Goal: Task Accomplishment & Management: Complete application form

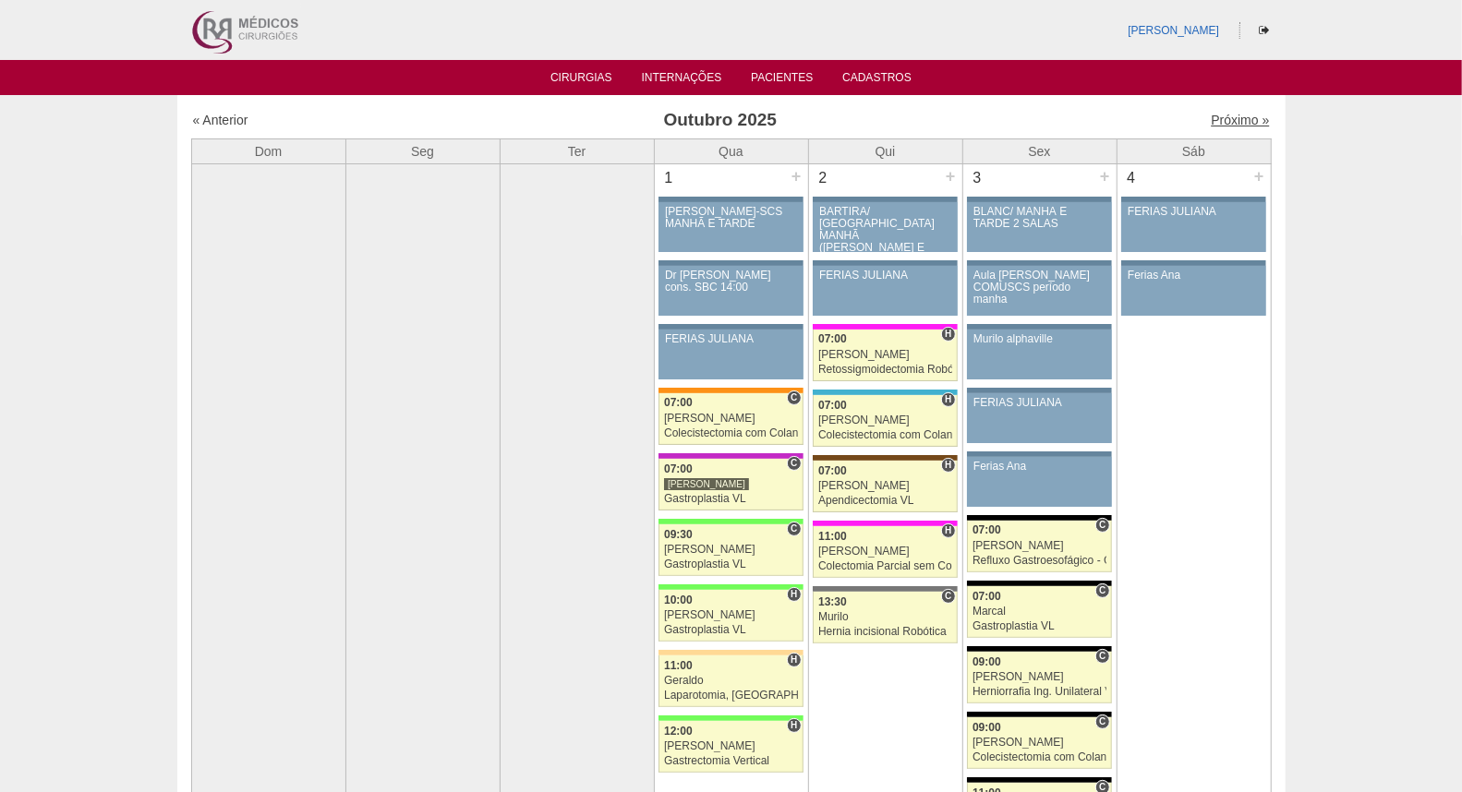
click at [1211, 114] on link "Próximo »" at bounding box center [1239, 120] width 58 height 15
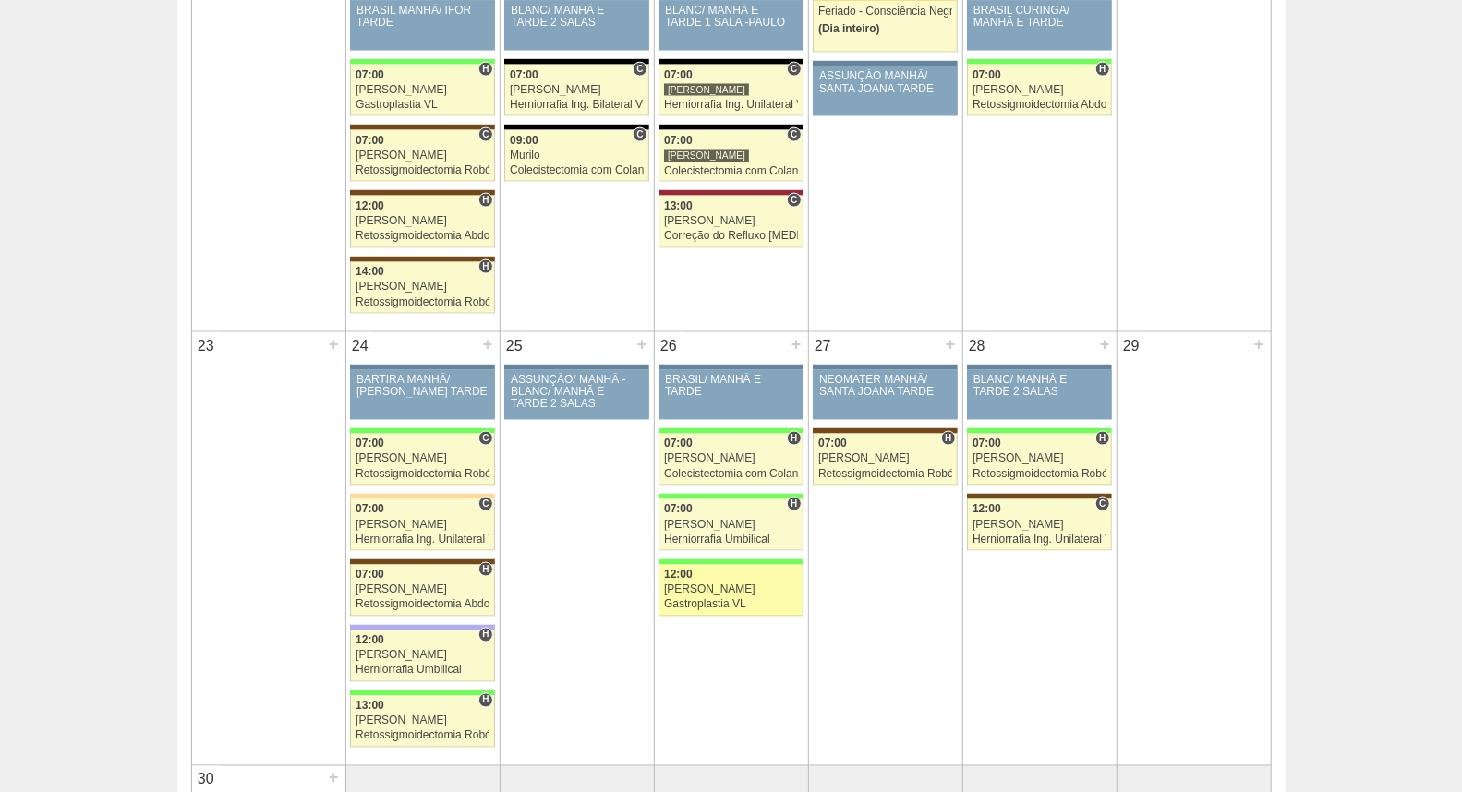
scroll to position [1641, 0]
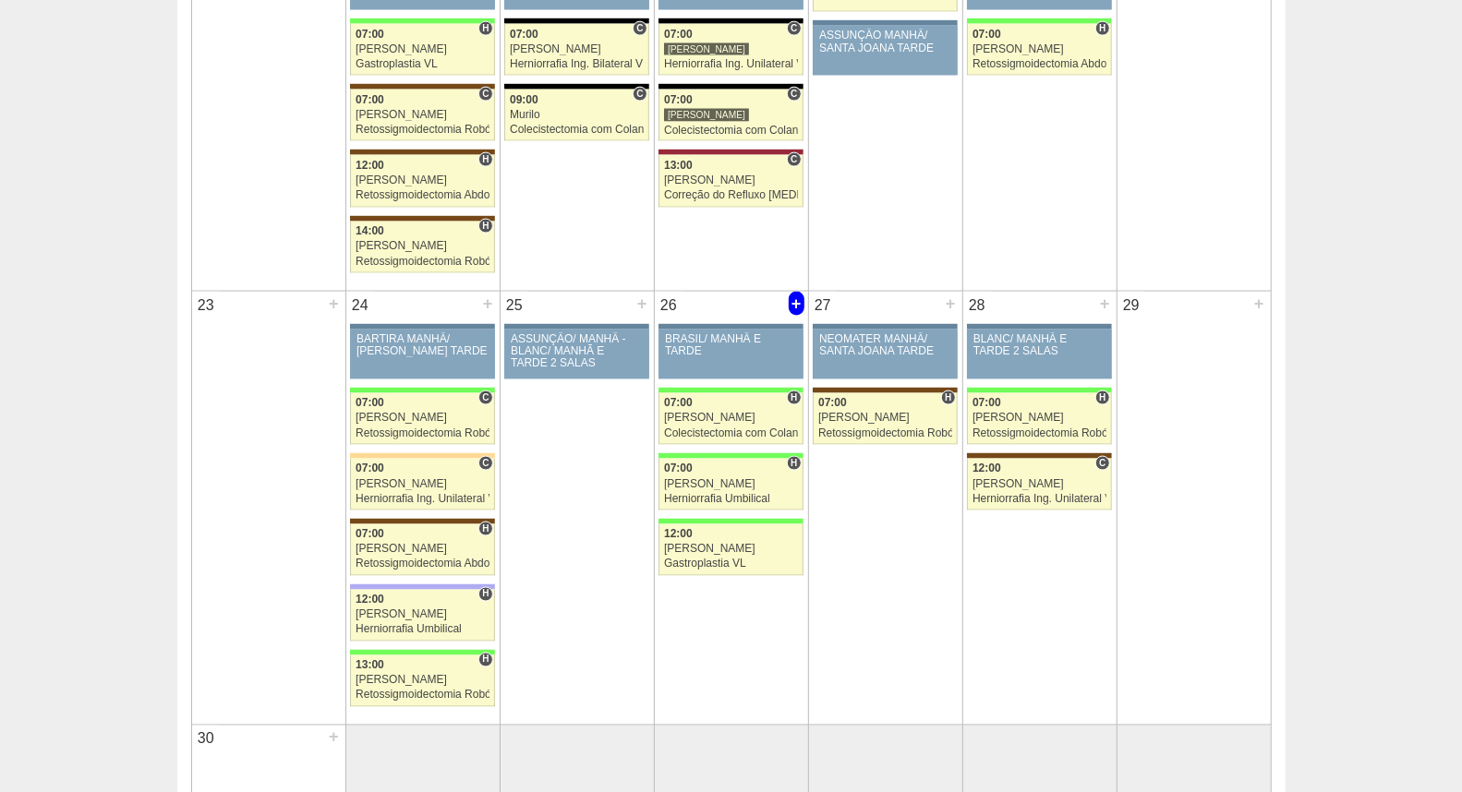
click at [794, 307] on div "+" at bounding box center [796, 304] width 16 height 24
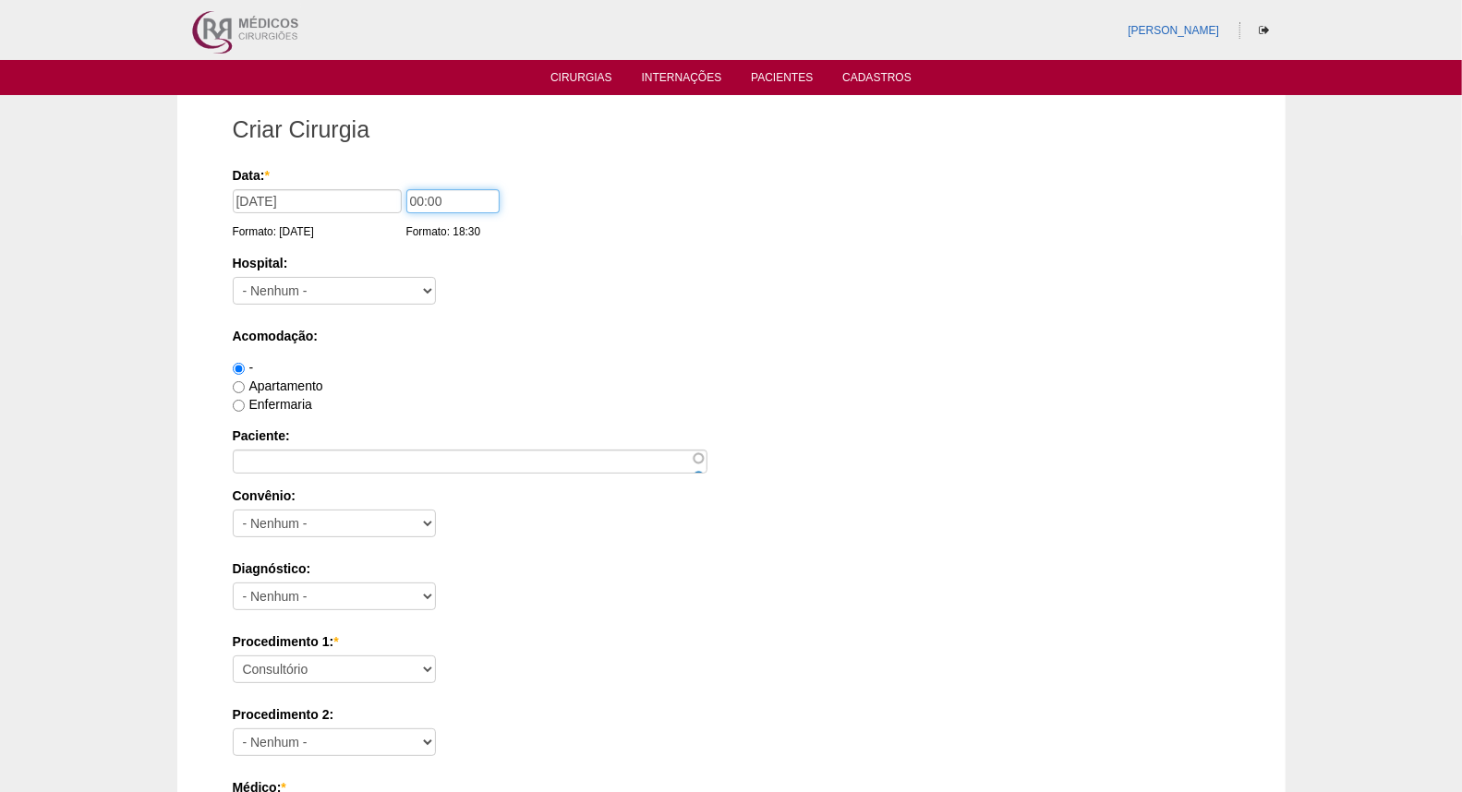
click at [418, 205] on input "00:00" at bounding box center [452, 201] width 93 height 24
type input "07:00"
click at [379, 283] on select "- Nenhum - 9 de Julho Albert Einstein Alvorada América Assunção Bartira Benefic…" at bounding box center [334, 291] width 203 height 28
select select "8"
click at [233, 277] on select "- Nenhum - 9 de Julho Albert Einstein Alvorada América Assunção Bartira Benefic…" at bounding box center [334, 291] width 203 height 28
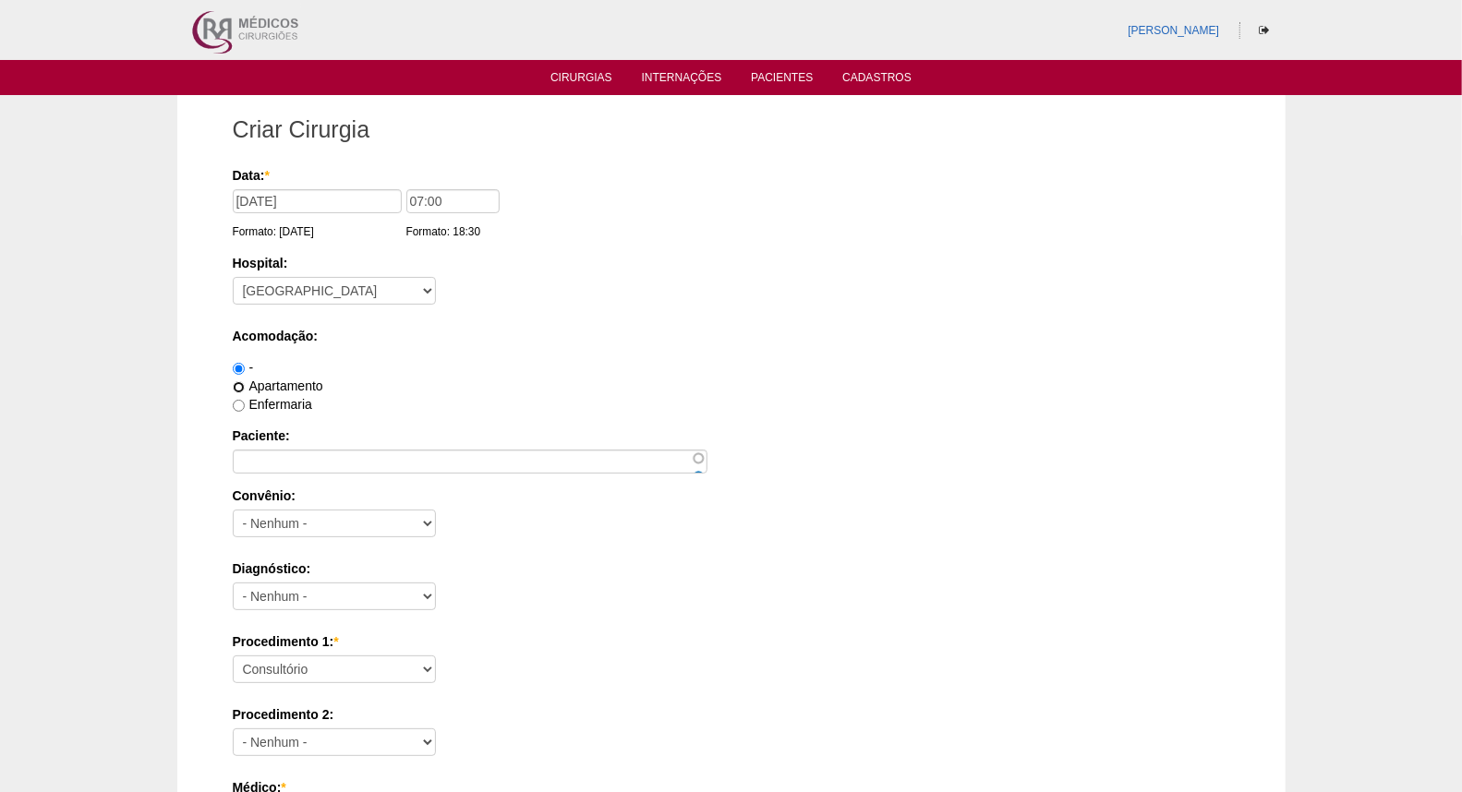
click at [237, 385] on input "Apartamento" at bounding box center [239, 387] width 12 height 12
radio input "true"
click at [329, 463] on input "Paciente:" at bounding box center [470, 462] width 475 height 24
paste input "Wilson Inguelbert Fornazieri"
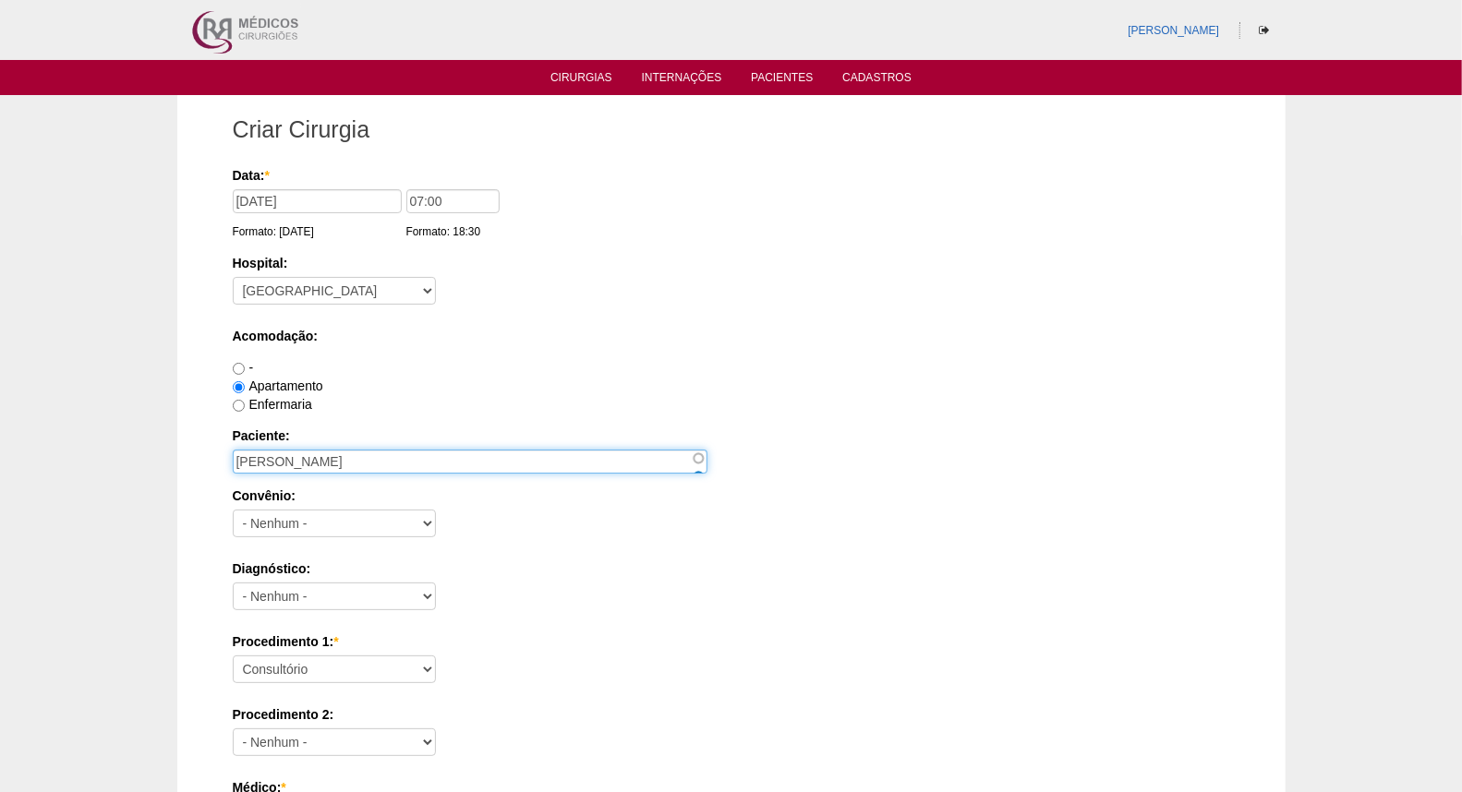
type input "Wilson Inguelbert Fornazieri"
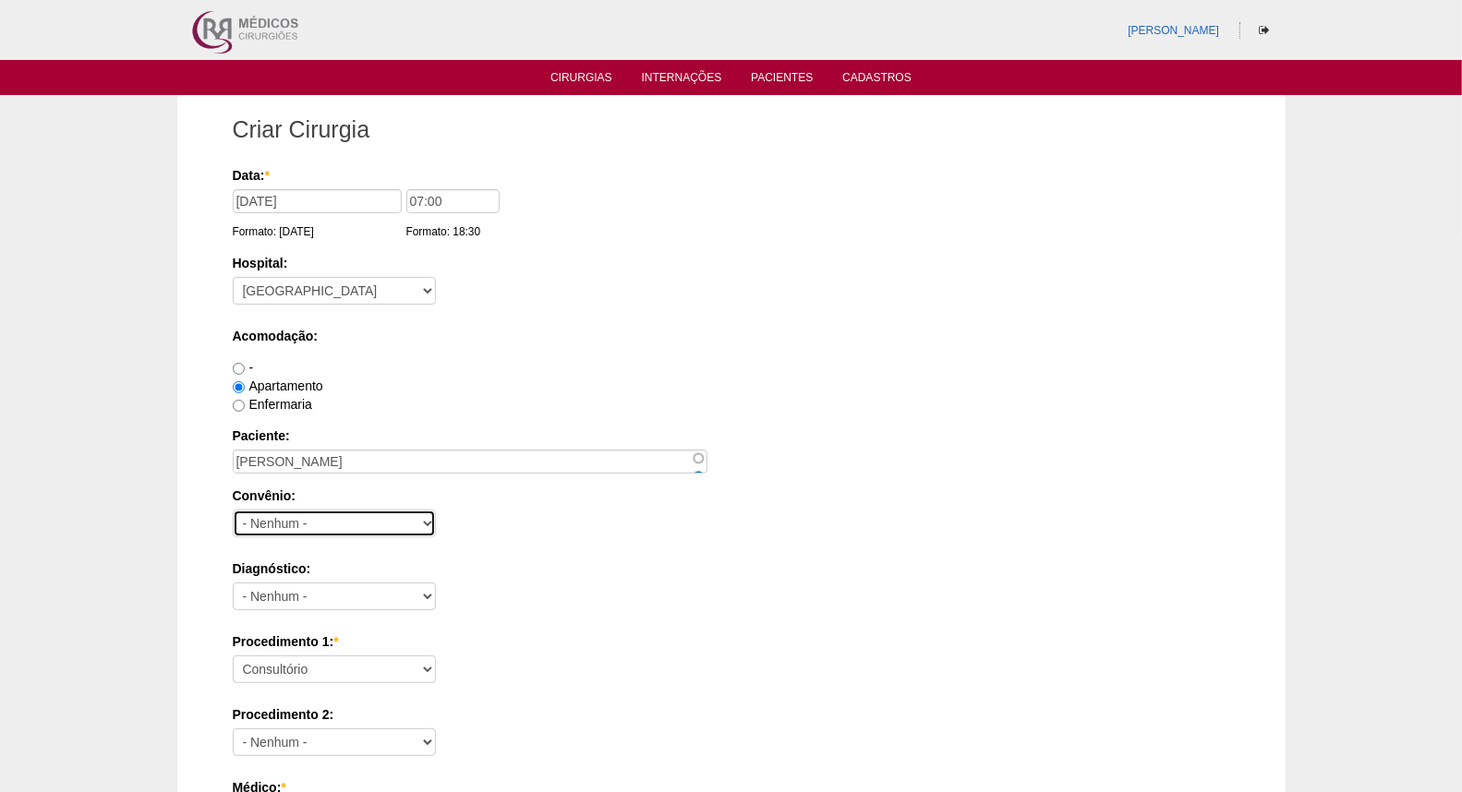
click at [297, 518] on select "- Nenhum - Abet Afresp Allianz Amil Blue Life Caasp Cabesp Caixa de Pensões Car…" at bounding box center [334, 524] width 203 height 28
select select "4047"
click at [233, 510] on select "- Nenhum - Abet Afresp Allianz Amil Blue Life Caasp Cabesp Caixa de Pensões Car…" at bounding box center [334, 524] width 203 height 28
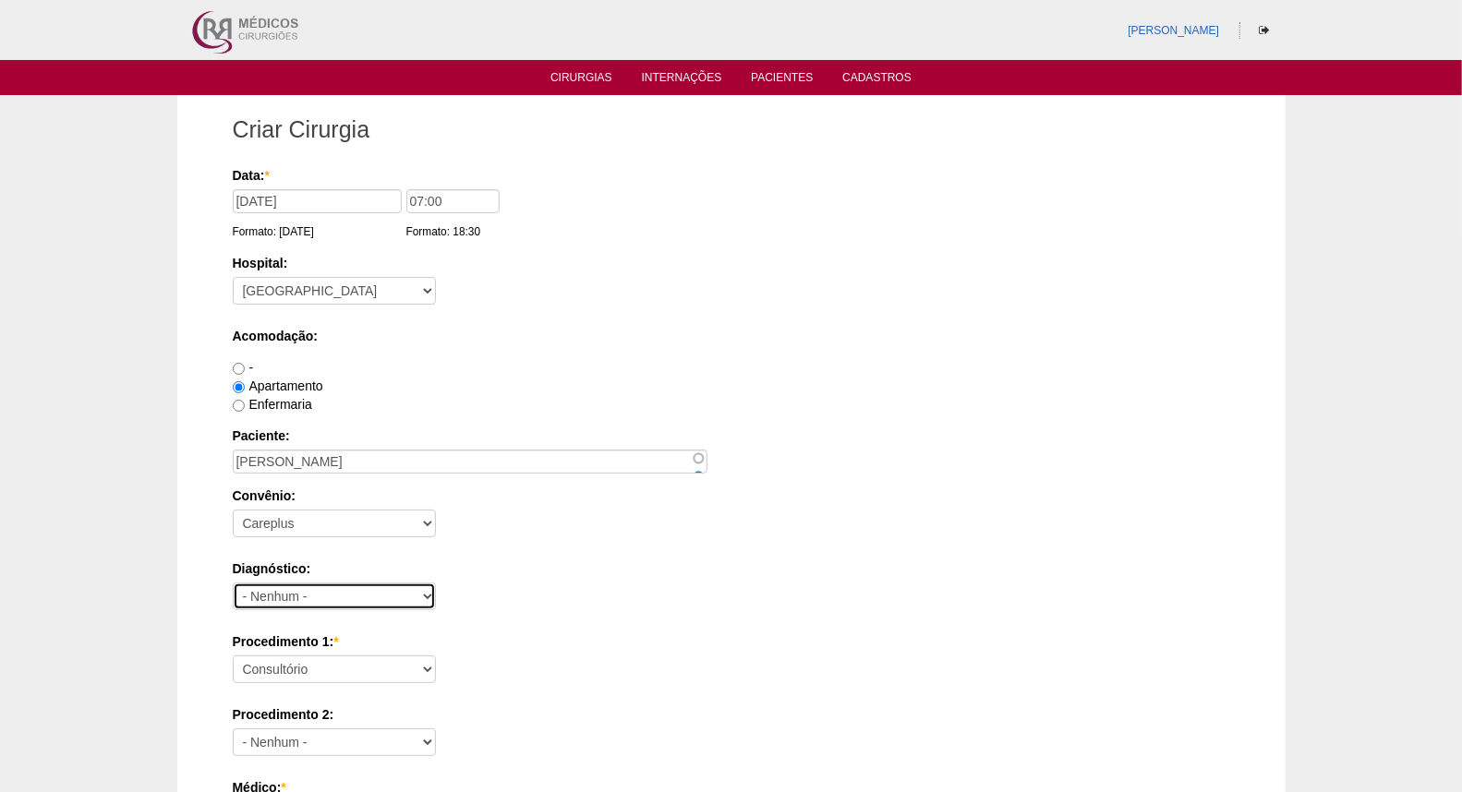
click at [336, 602] on select "- Nenhum - Abdome Agudo Abscesso Hepático Abscesso Perianal Abscesso Peritoneal…" at bounding box center [334, 597] width 203 height 28
select select "3706"
click at [233, 583] on select "- Nenhum - Abdome Agudo Abscesso Hepático Abscesso Perianal Abscesso Peritoneal…" at bounding box center [334, 597] width 203 height 28
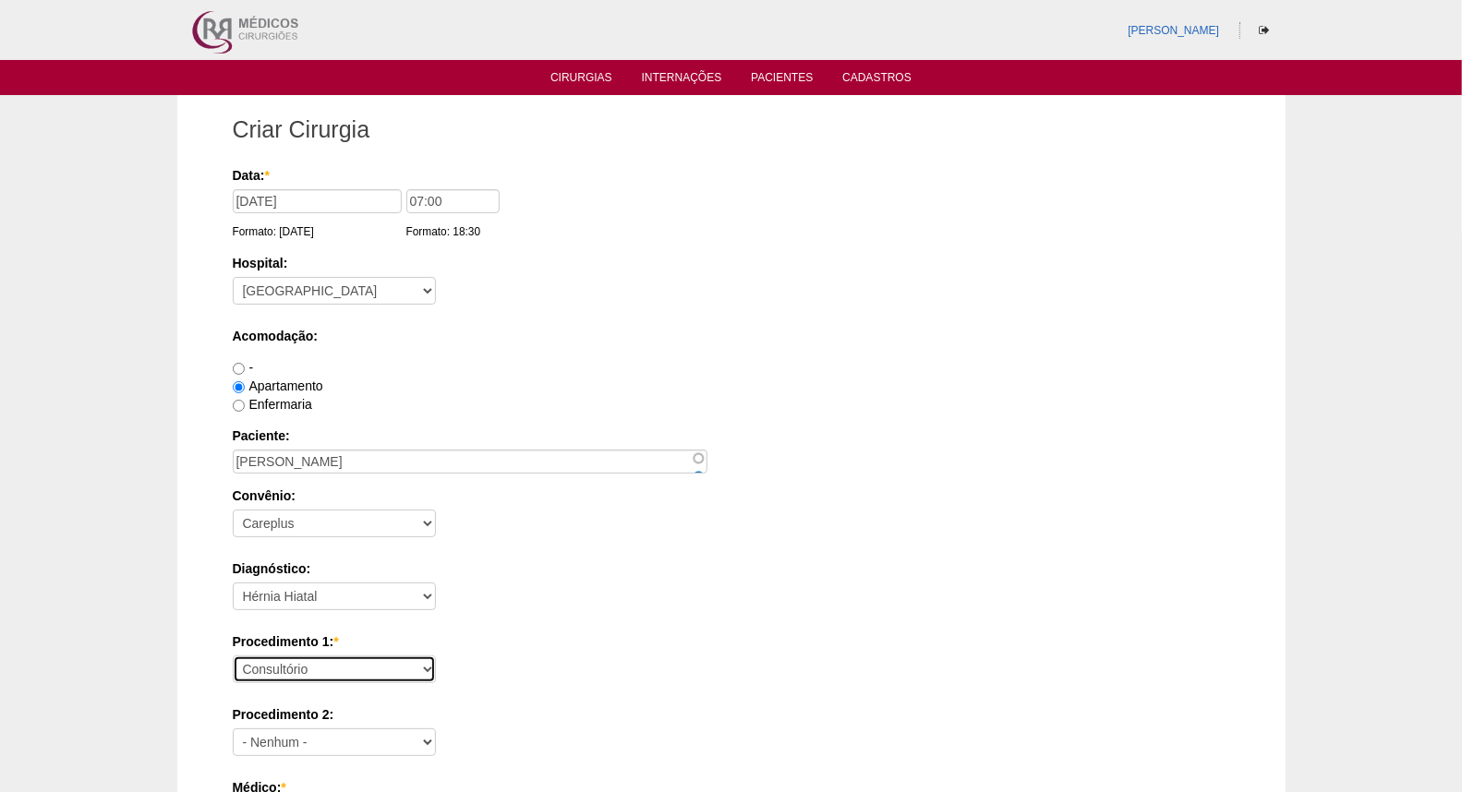
click at [338, 669] on select "Consultório Abscesso Hepático - Drenagem Abscesso perianal Amputação Abdômino P…" at bounding box center [334, 670] width 203 height 28
select select "43901"
click at [233, 656] on select "Consultório Abscesso Hepático - Drenagem Abscesso perianal Amputação Abdômino P…" at bounding box center [334, 670] width 203 height 28
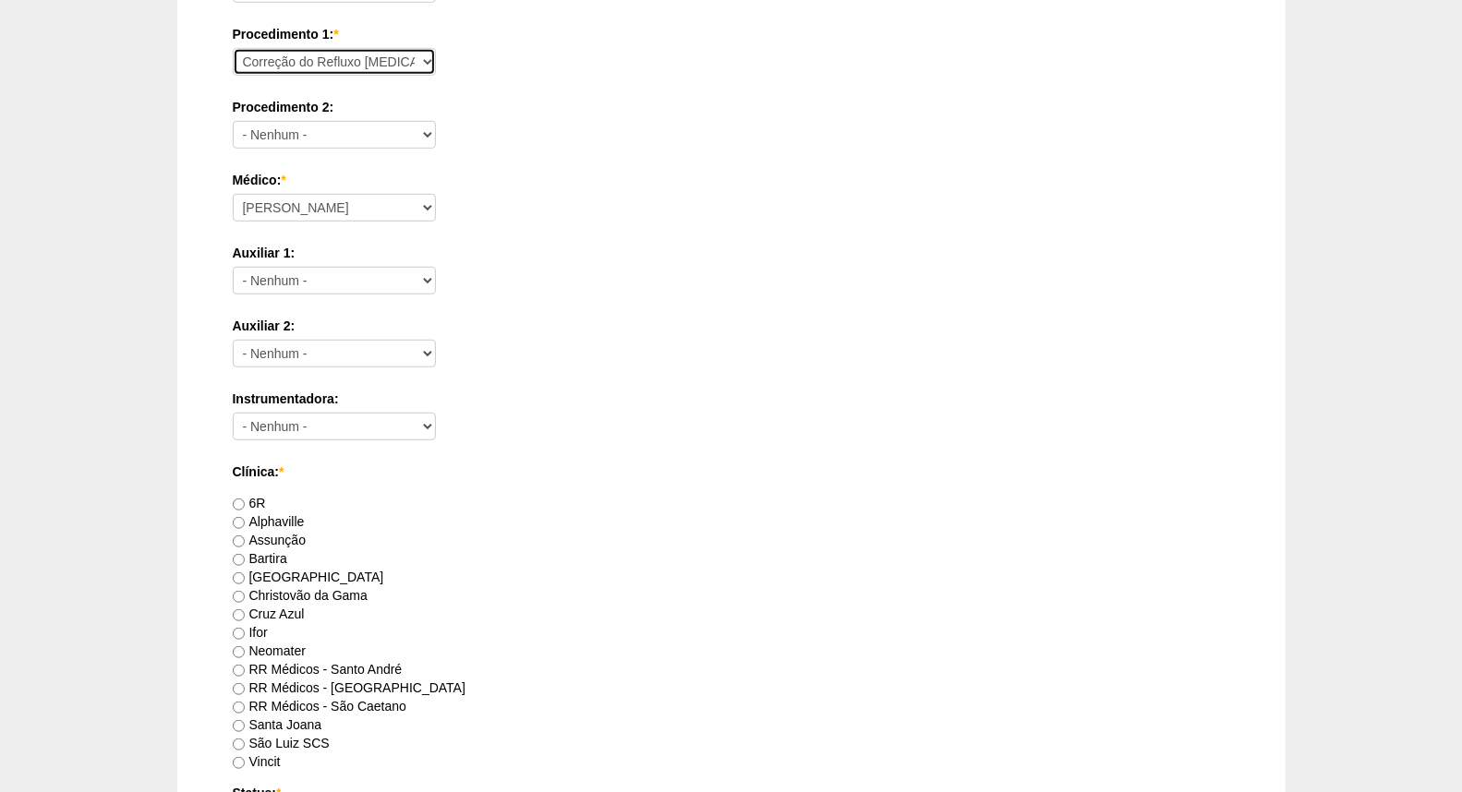
scroll to position [615, 0]
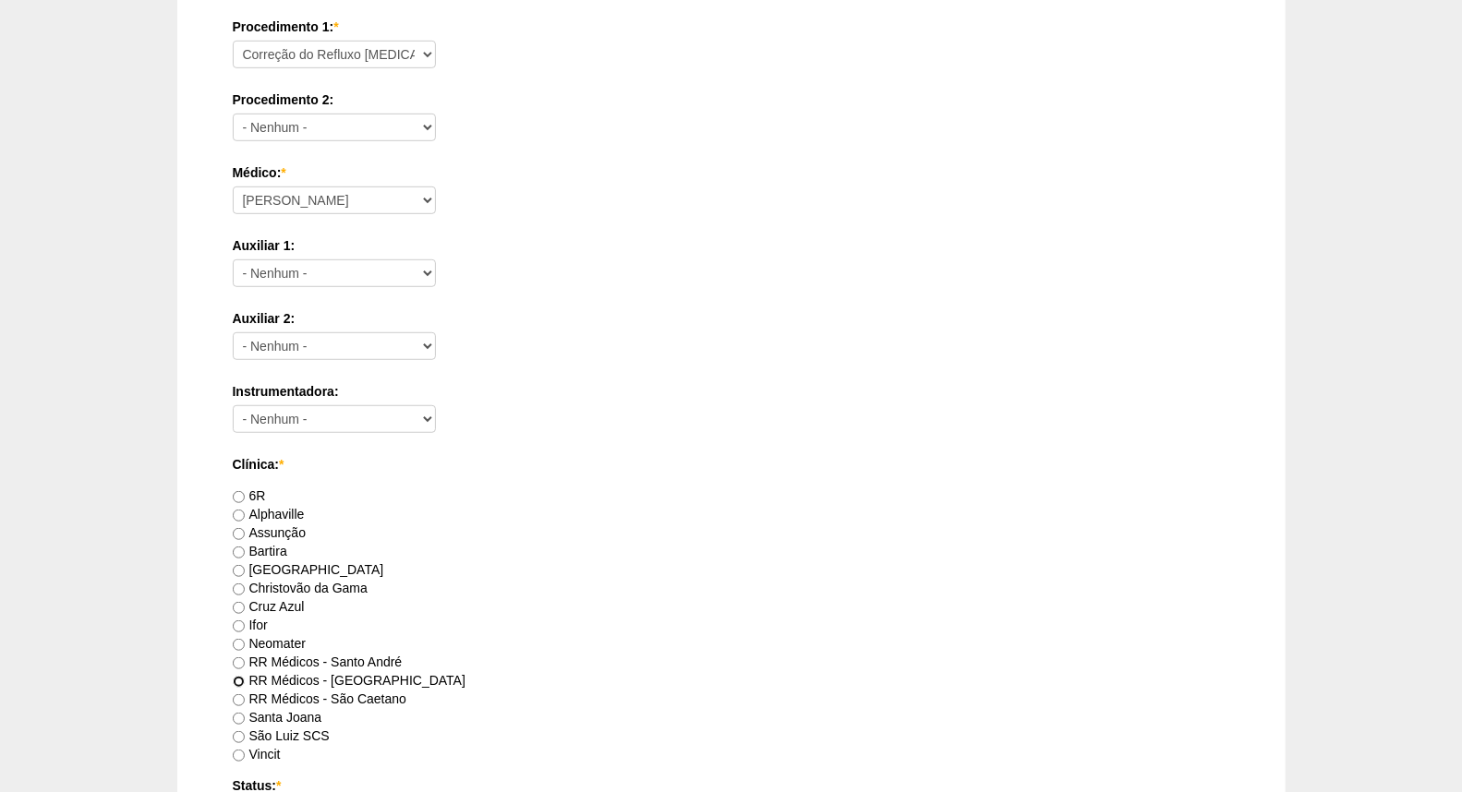
click at [235, 678] on input "RR Médicos - São Bernardo do Campo" at bounding box center [239, 682] width 12 height 12
radio input "true"
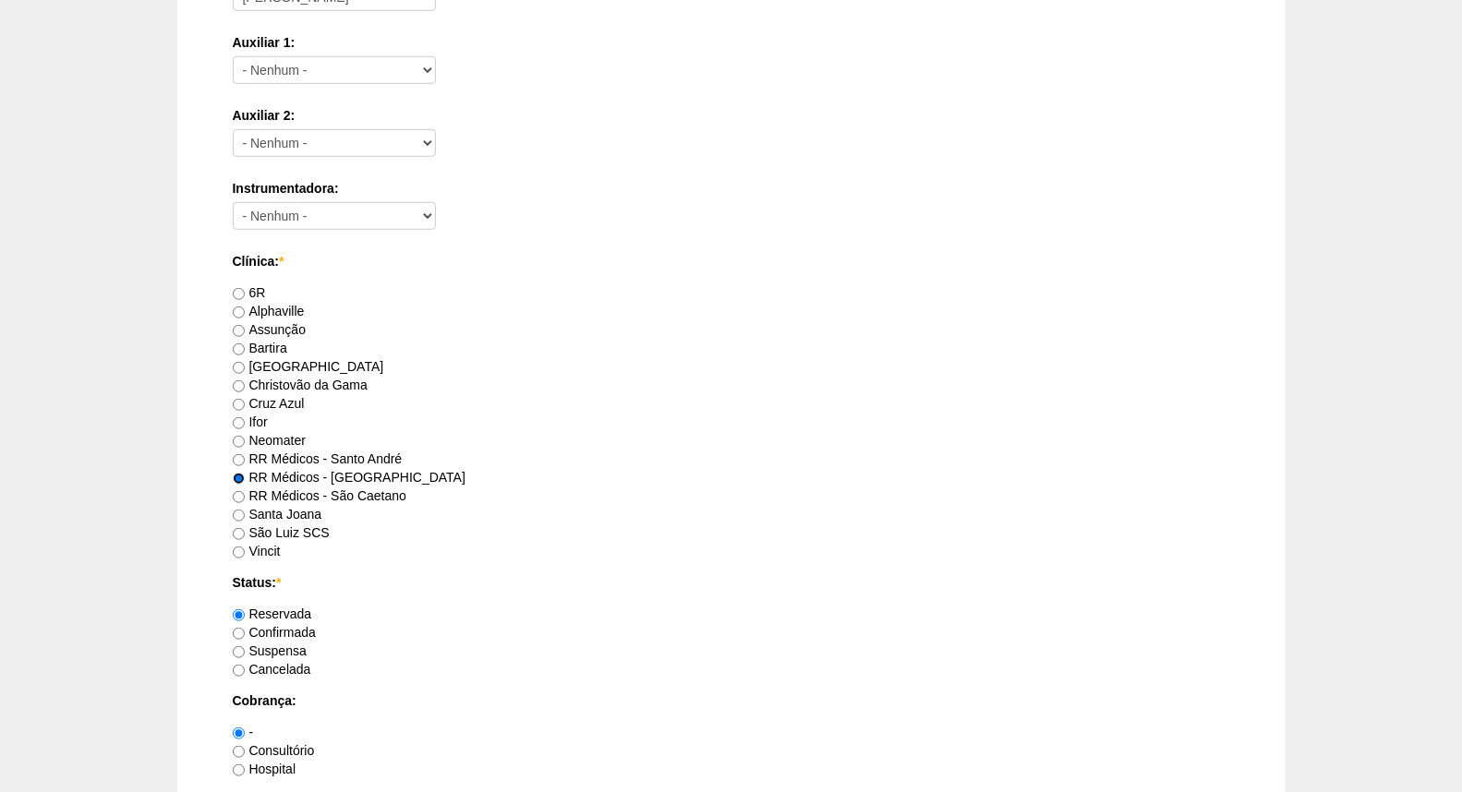
scroll to position [820, 0]
click at [240, 751] on input "Consultório" at bounding box center [239, 750] width 12 height 12
radio input "true"
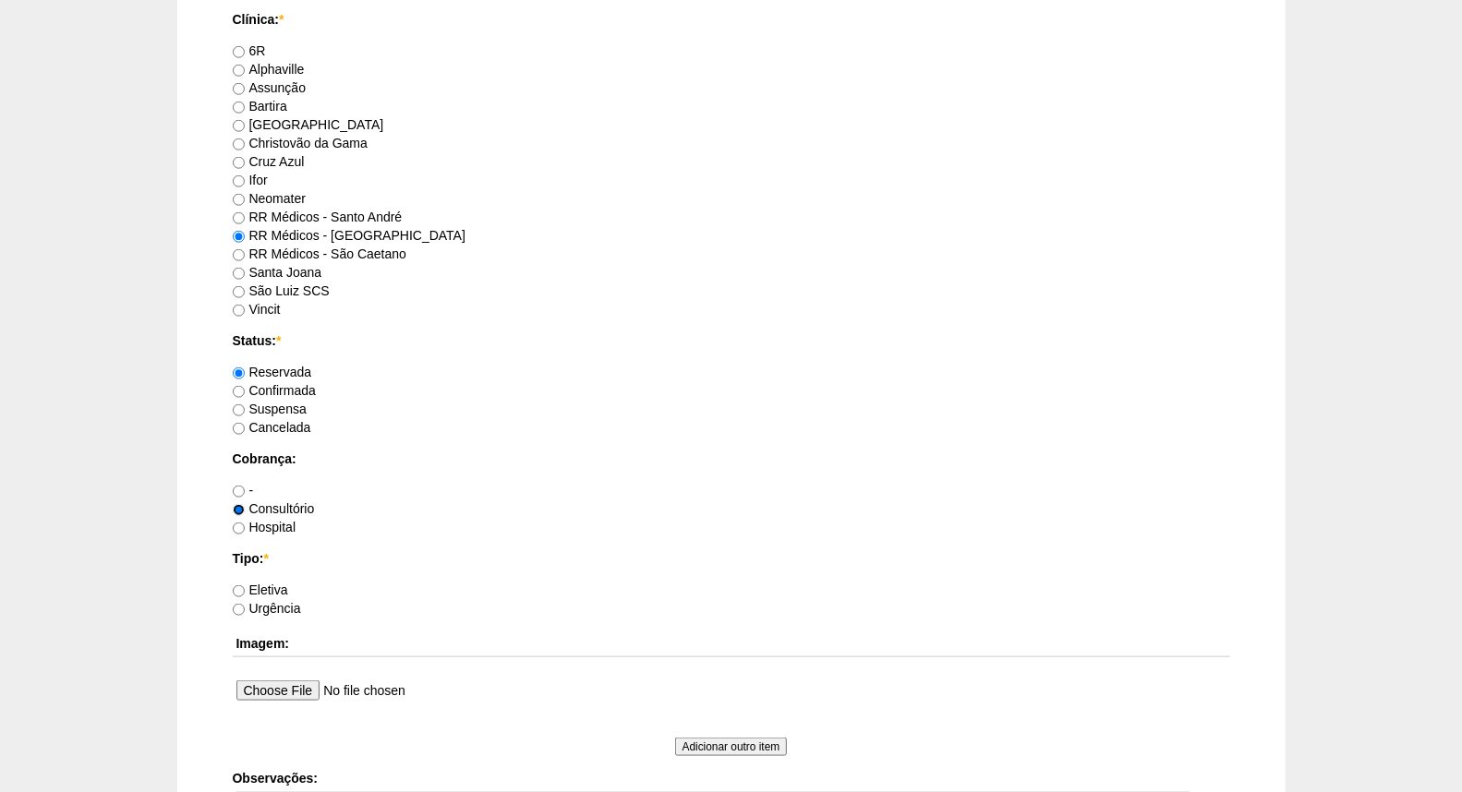
scroll to position [1128, 0]
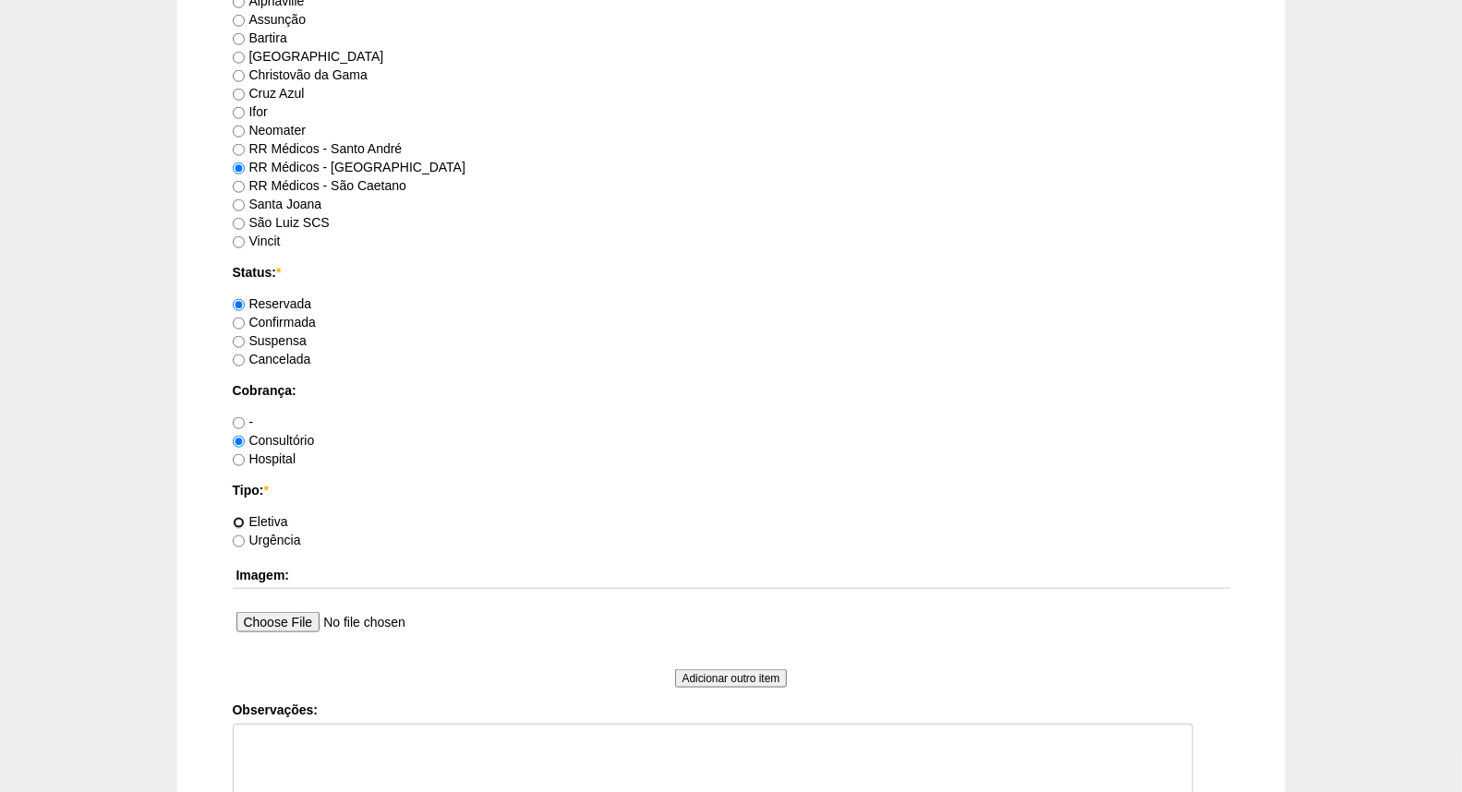
click at [237, 523] on input "Eletiva" at bounding box center [239, 523] width 12 height 12
radio input "true"
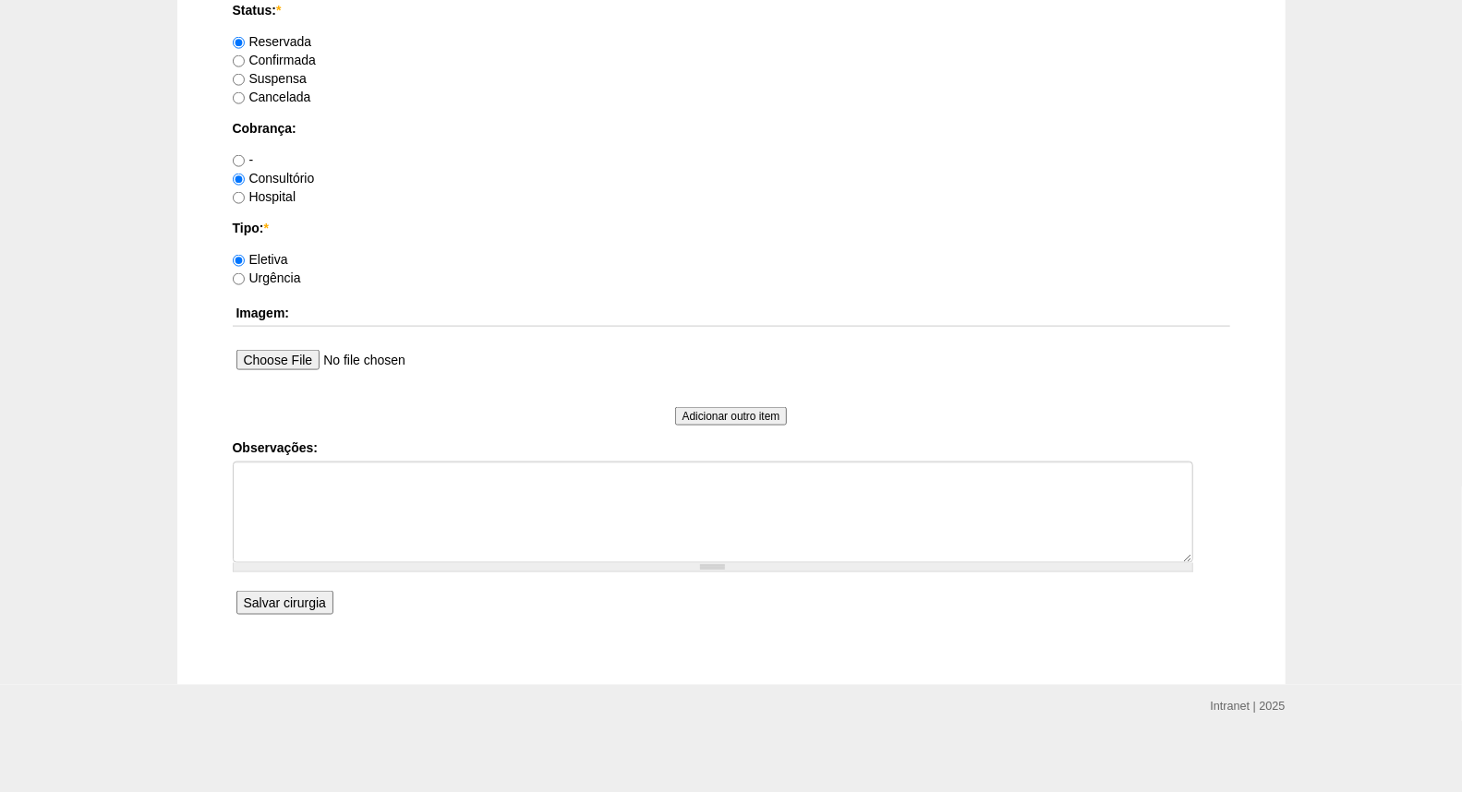
click at [289, 596] on input "Salvar cirurgia" at bounding box center [284, 603] width 97 height 24
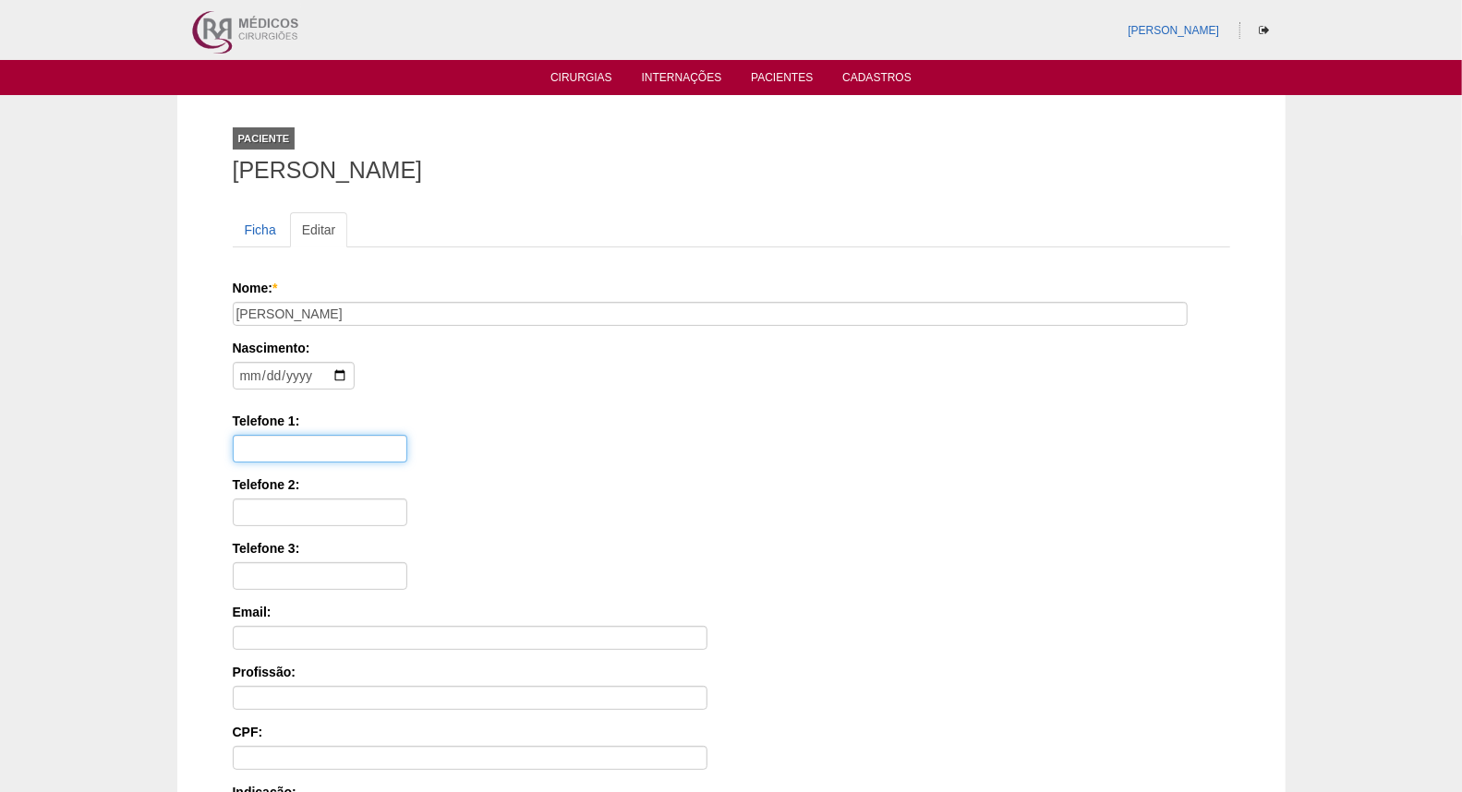
click at [266, 455] on input "Telefone 1:" at bounding box center [320, 449] width 175 height 28
paste input "98244-0308"
type input "1198244-0308"
click at [251, 373] on input "date" at bounding box center [294, 376] width 122 height 28
type input "1977-04-28"
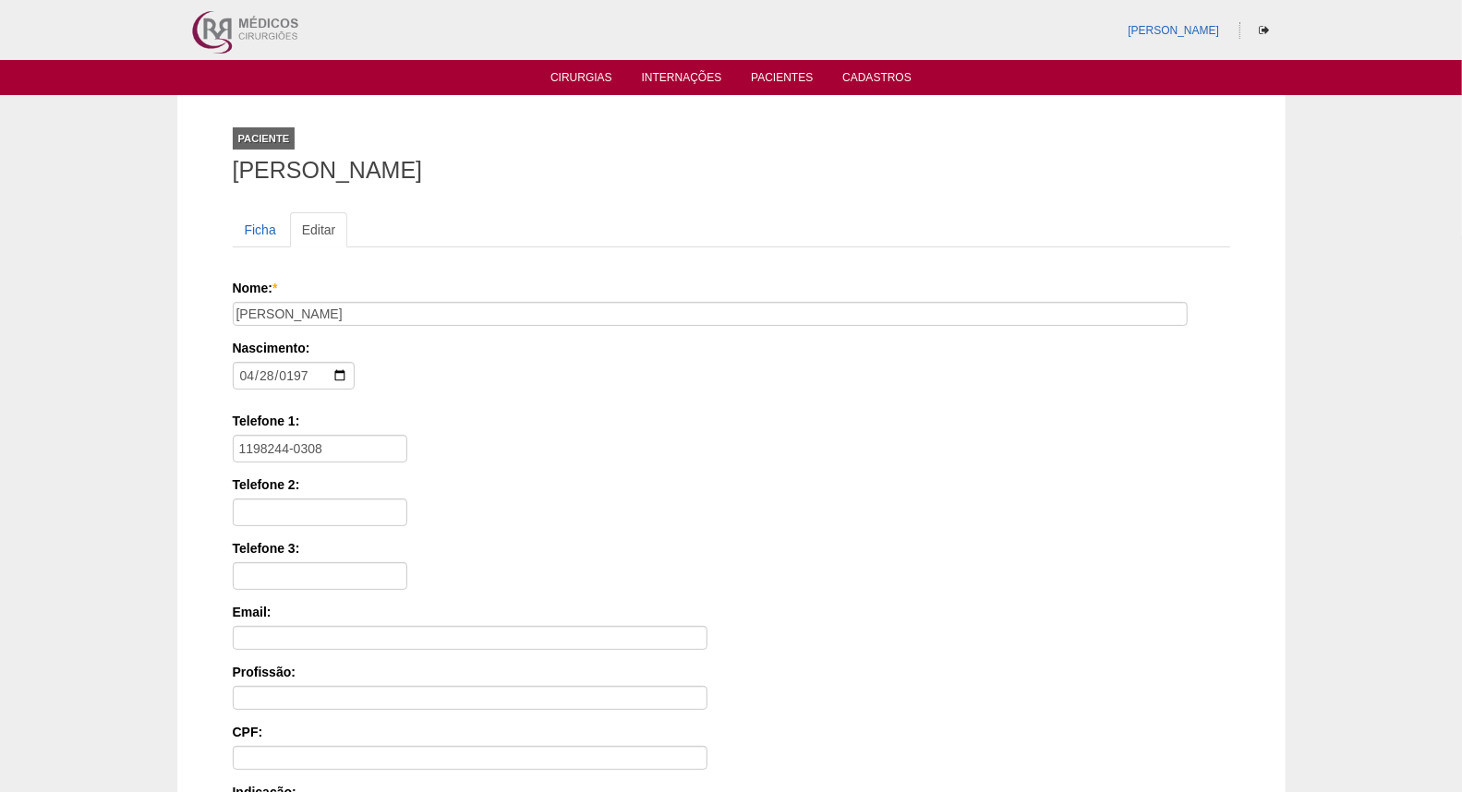
click at [436, 412] on label "Telefone 1:" at bounding box center [731, 421] width 997 height 18
click at [407, 435] on input "1198244-0308" at bounding box center [320, 449] width 175 height 28
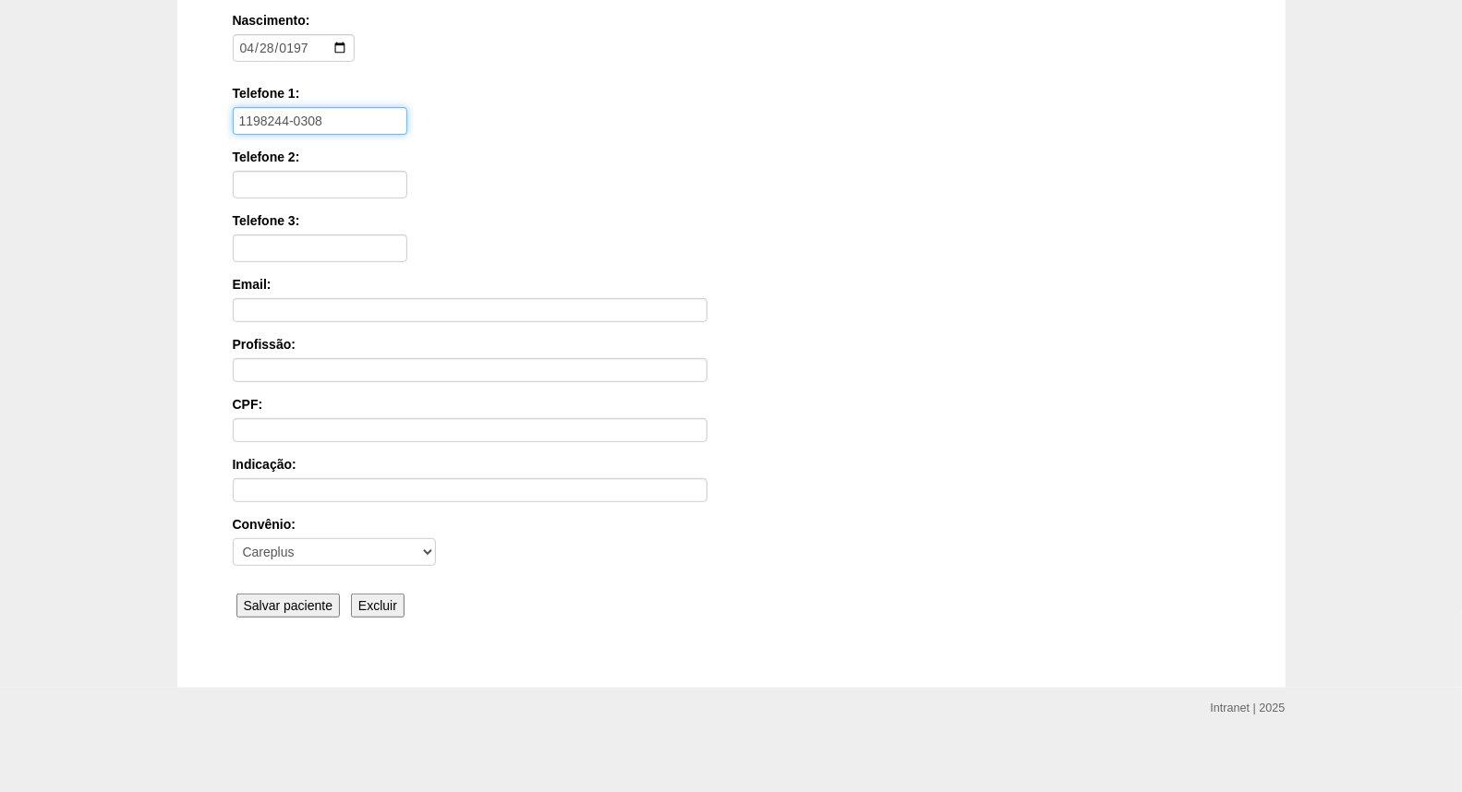
scroll to position [333, 0]
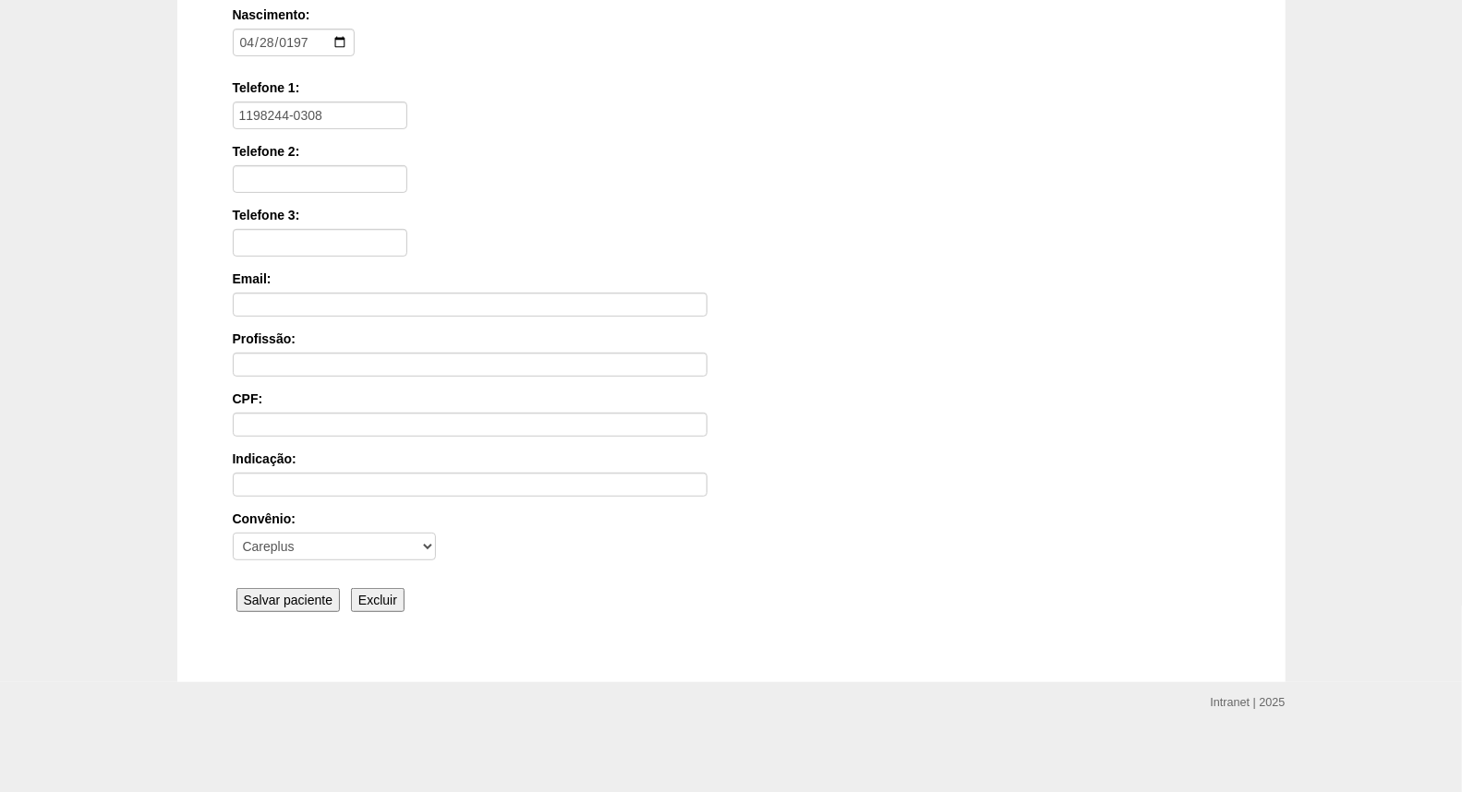
click at [284, 596] on input "Salvar paciente" at bounding box center [288, 600] width 104 height 24
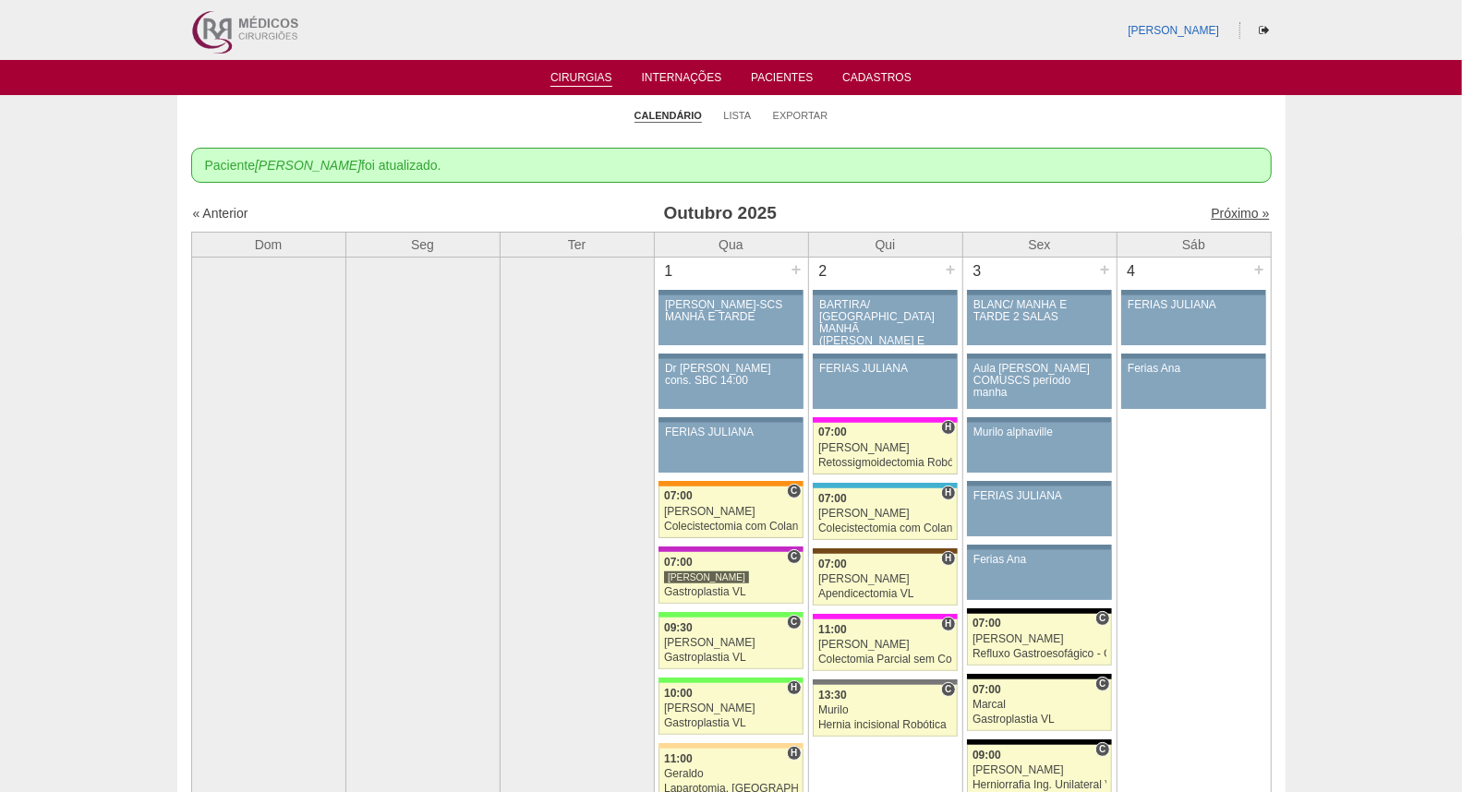
click at [1211, 209] on link "Próximo »" at bounding box center [1239, 213] width 58 height 15
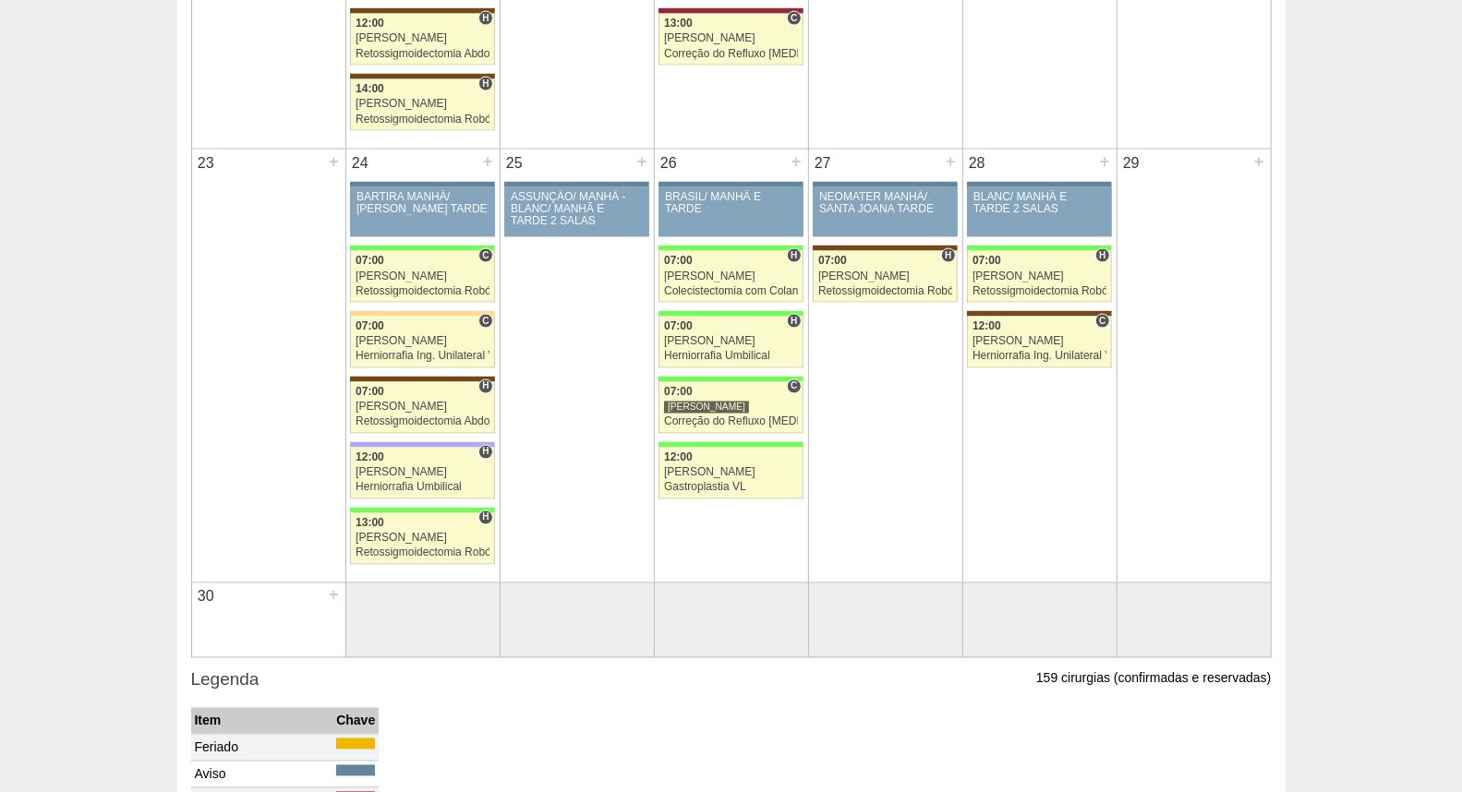
scroll to position [1847, 0]
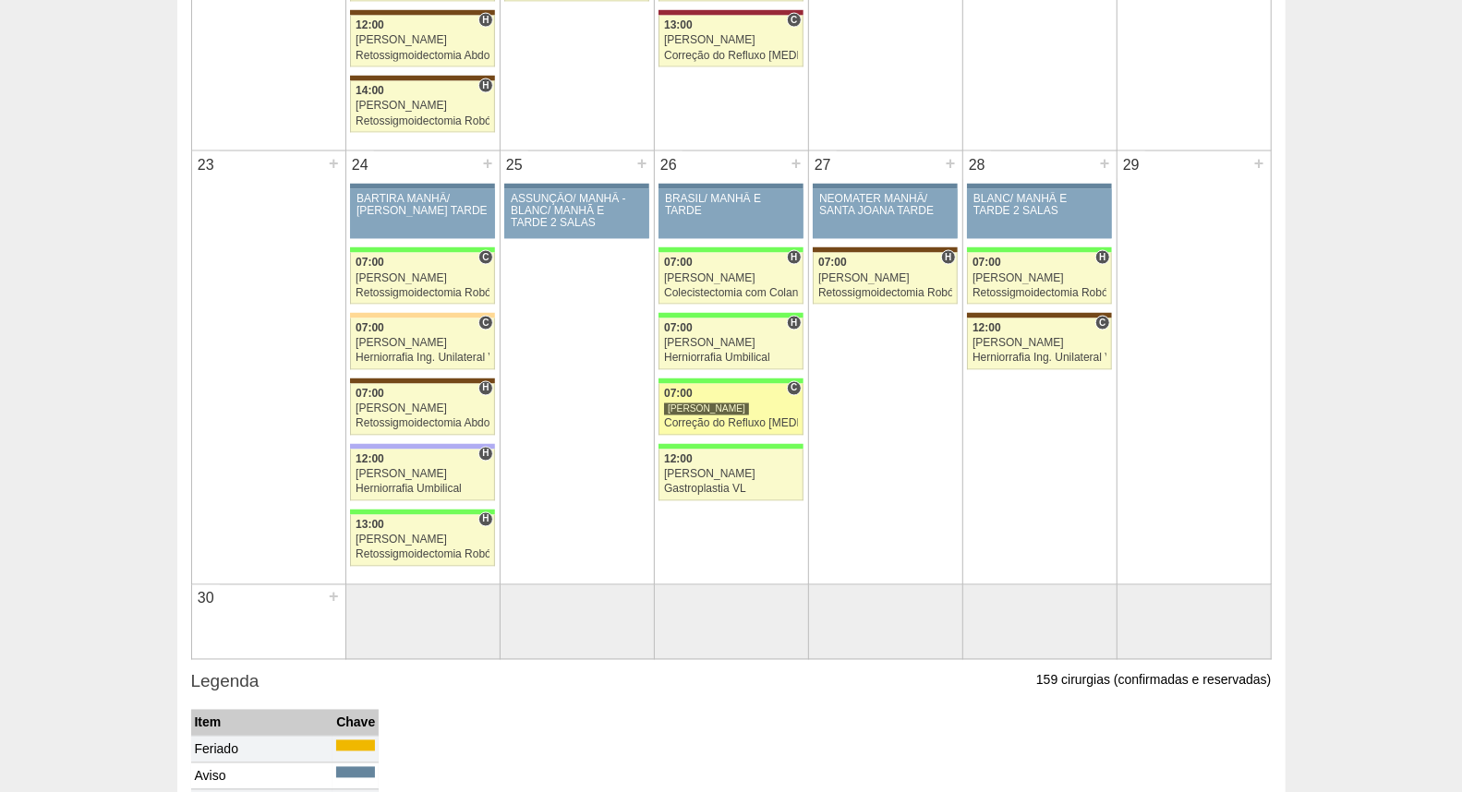
click at [709, 421] on div "Correção do Refluxo [MEDICAL_DATA] esofágico Robótico" at bounding box center [731, 424] width 134 height 12
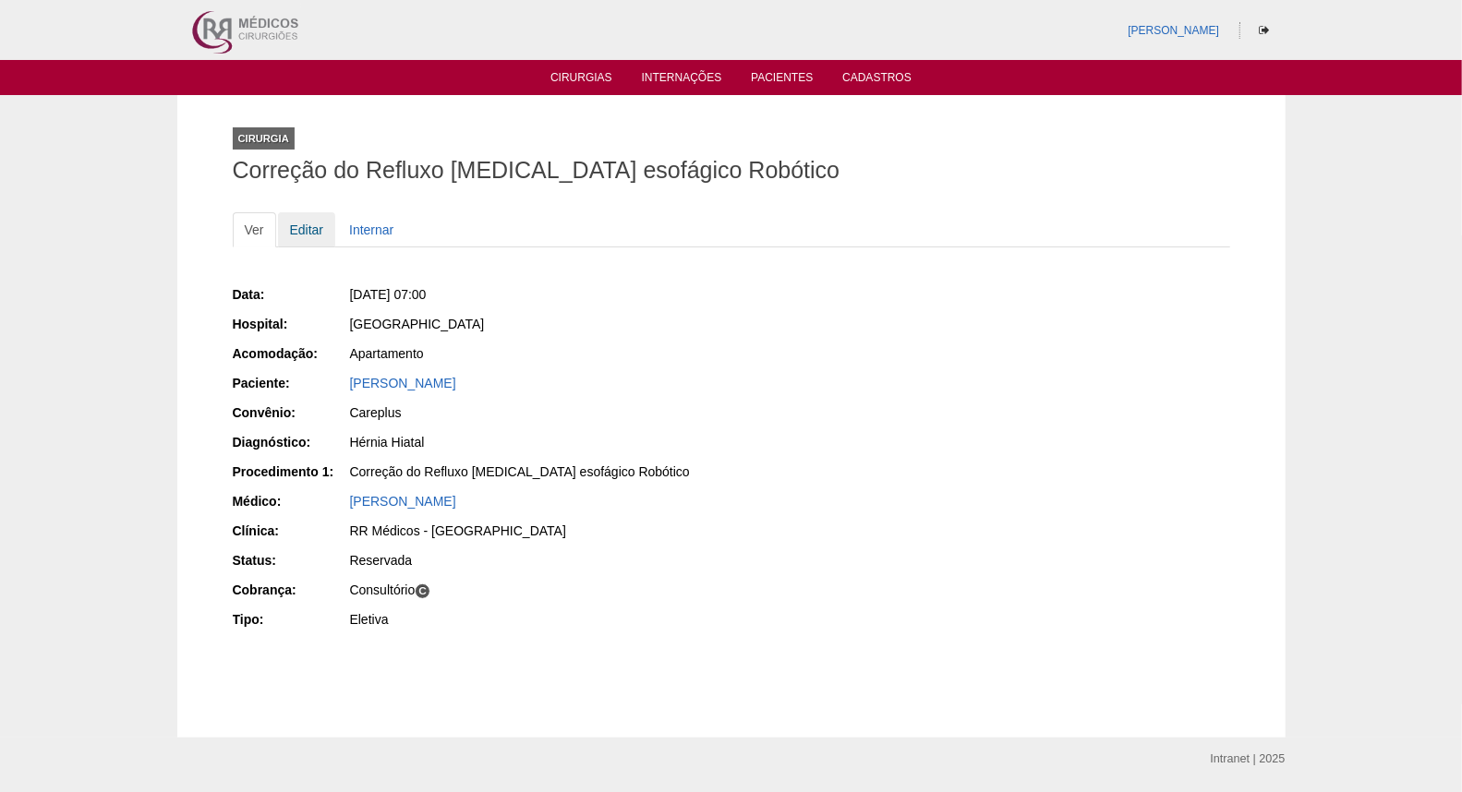
click at [306, 224] on link "Editar" at bounding box center [307, 229] width 58 height 35
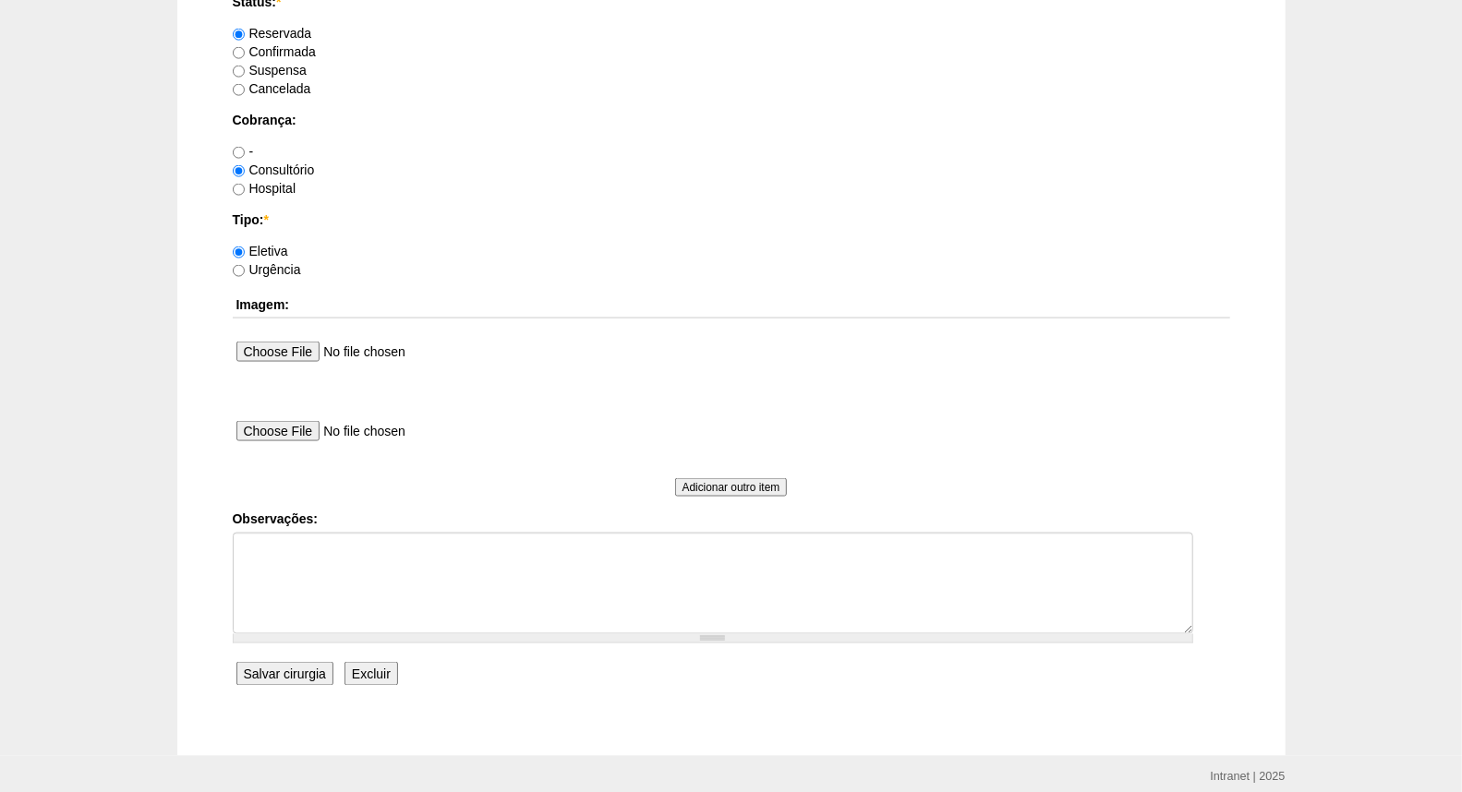
scroll to position [1538, 0]
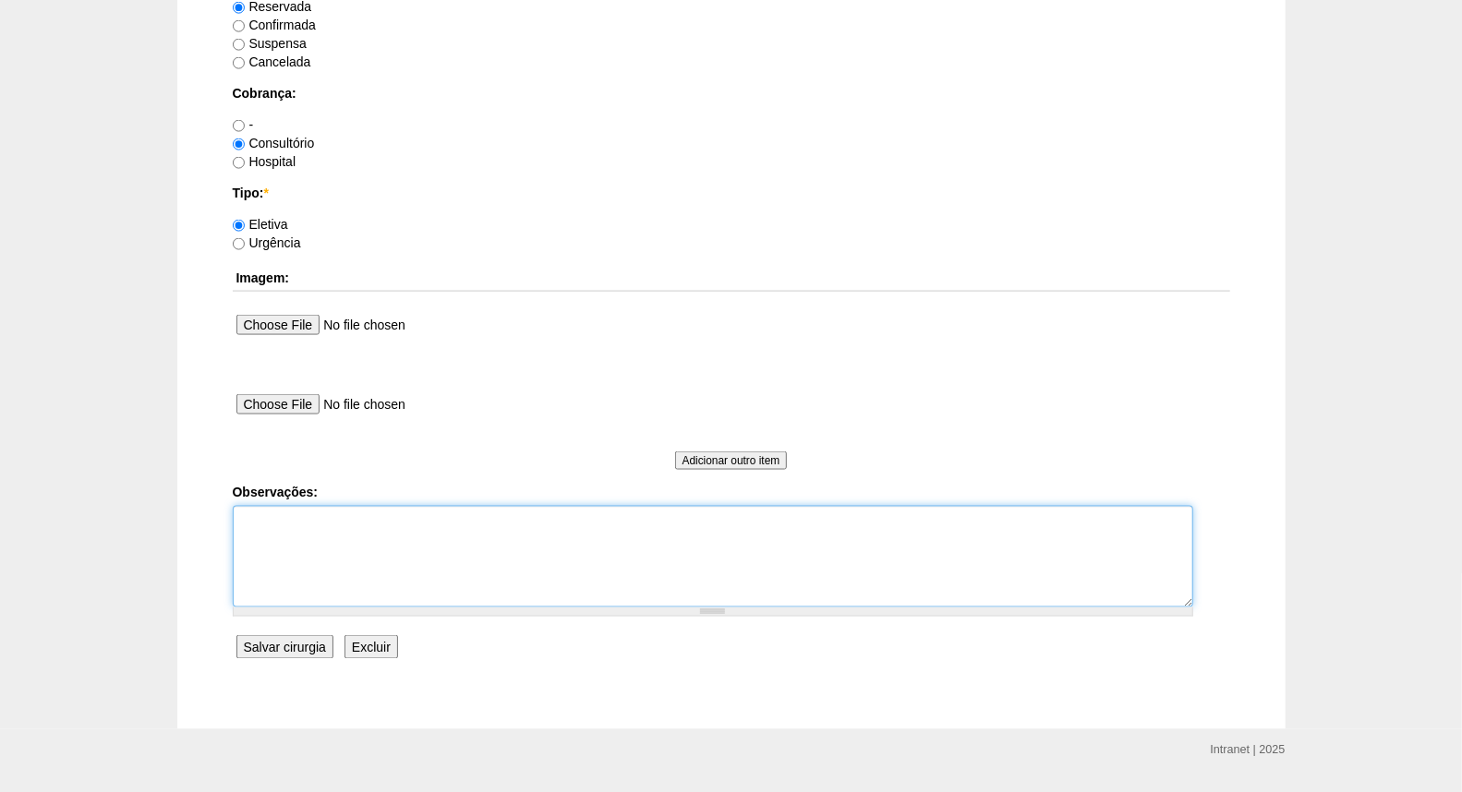
click at [319, 526] on textarea "Observações:" at bounding box center [713, 557] width 960 height 102
click at [465, 522] on textarea "Revalidar Guia, verificar autorização d emateriais" at bounding box center [713, 557] width 960 height 102
type textarea "Revalidar Guia, verificar autorização de materiais"
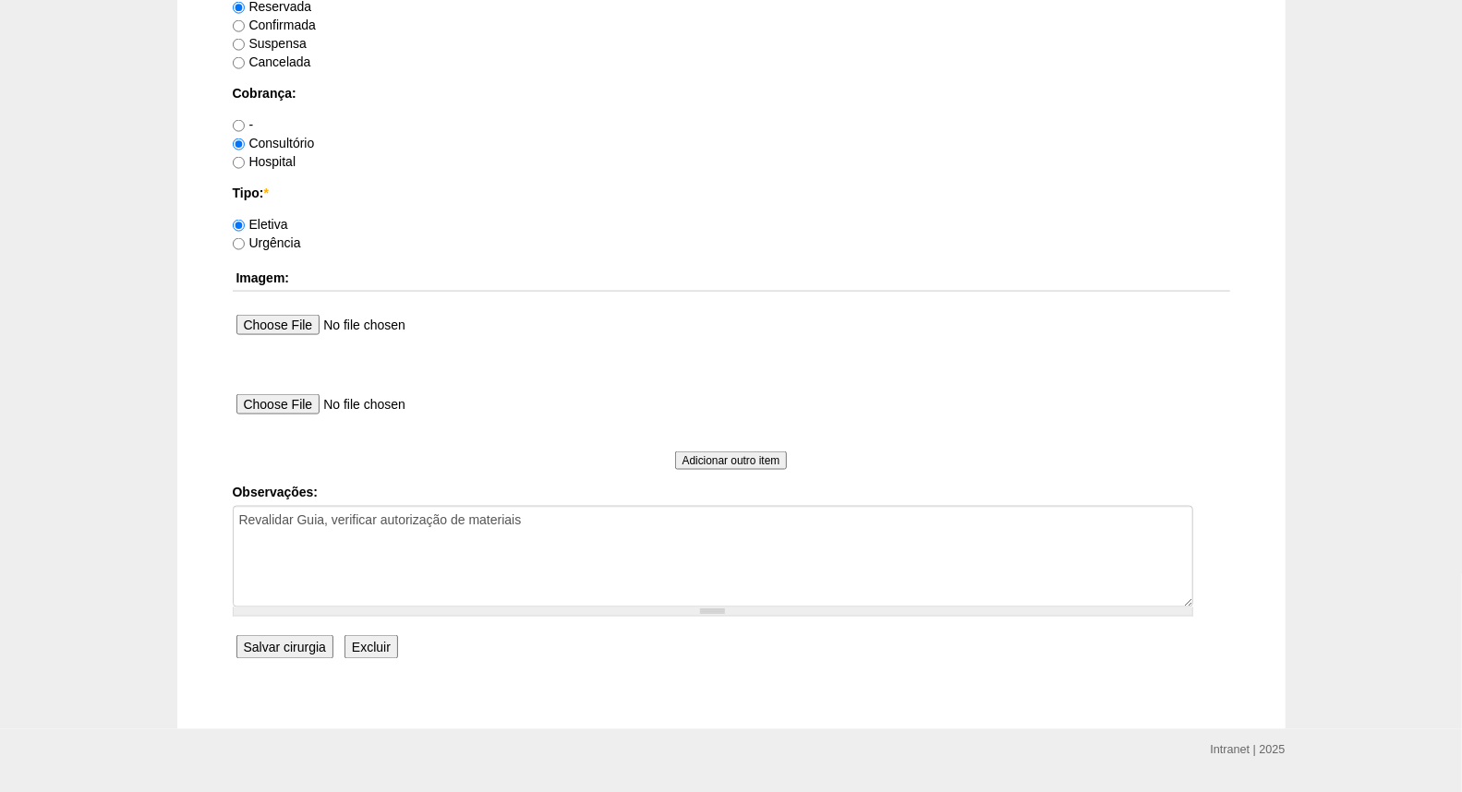
click at [288, 642] on input "Salvar cirurgia" at bounding box center [284, 647] width 97 height 24
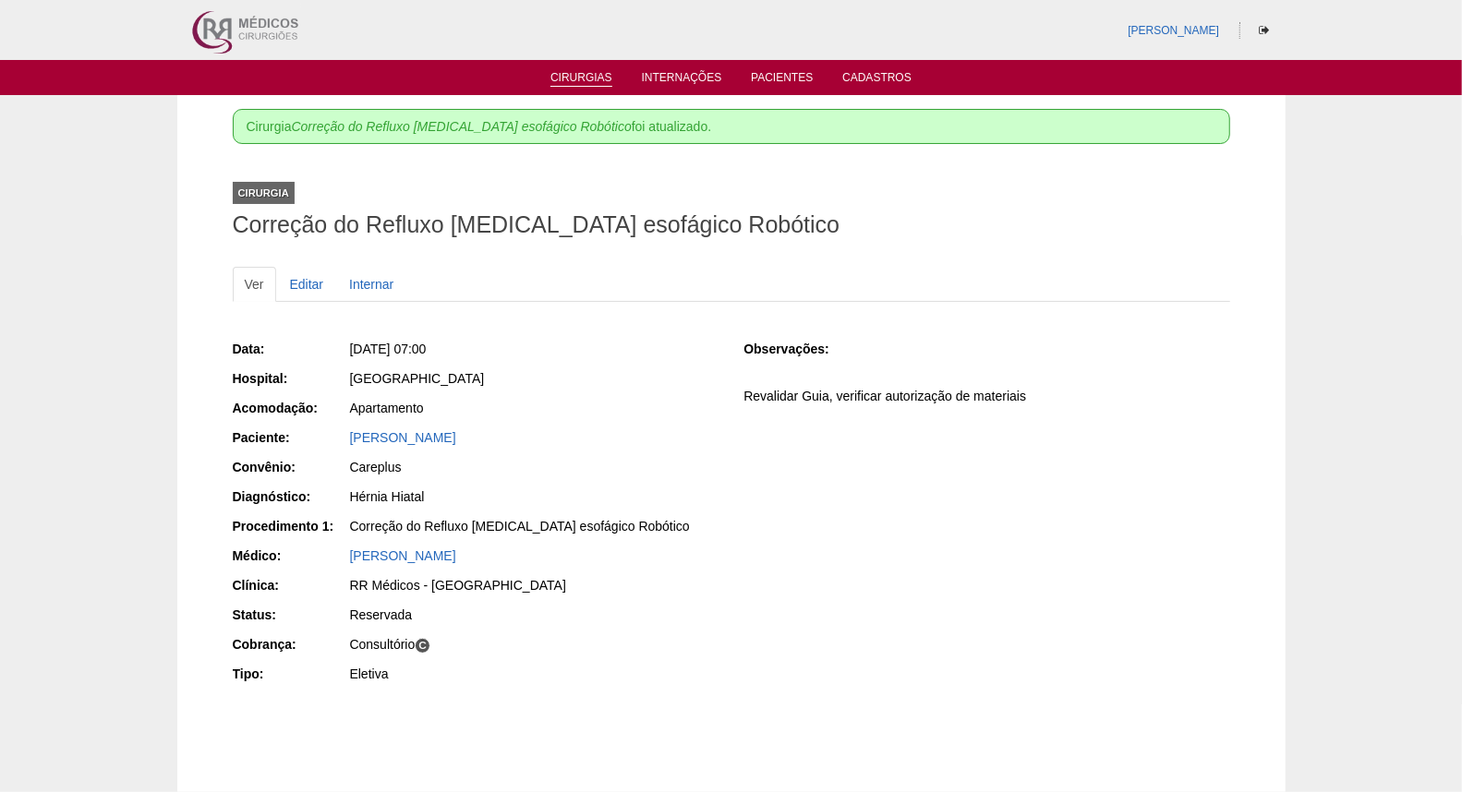
click at [577, 72] on link "Cirurgias" at bounding box center [581, 79] width 62 height 16
